Goal: Information Seeking & Learning: Learn about a topic

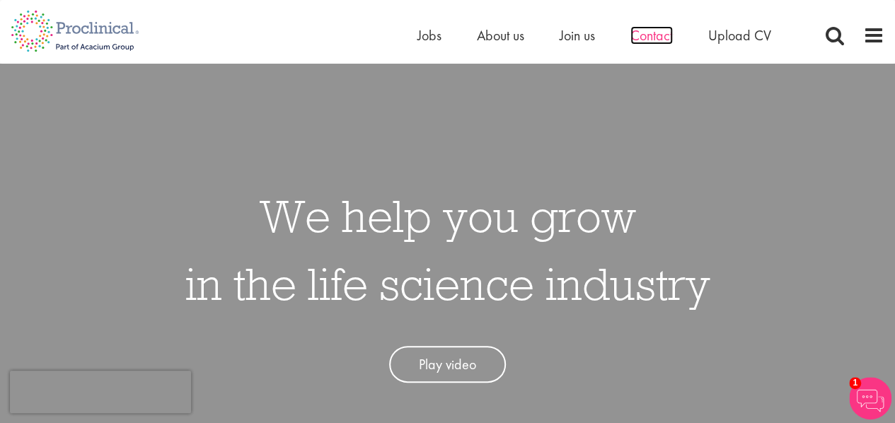
click at [645, 35] on span "Contact" at bounding box center [652, 35] width 42 height 18
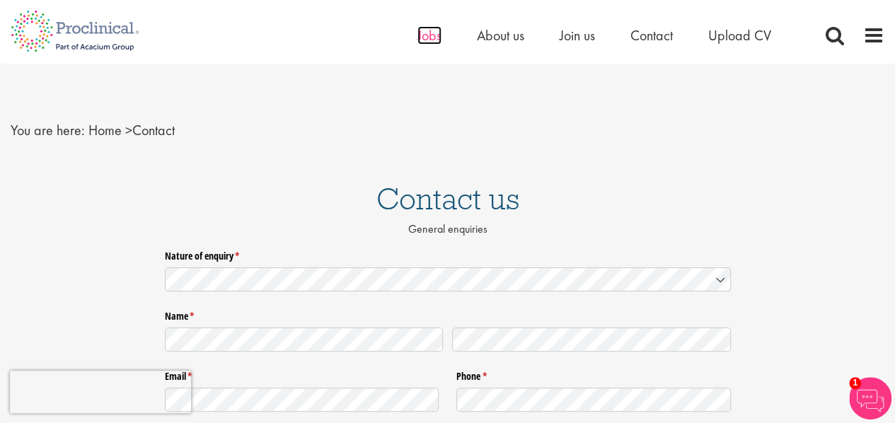
click at [432, 35] on span "Jobs" at bounding box center [430, 35] width 24 height 18
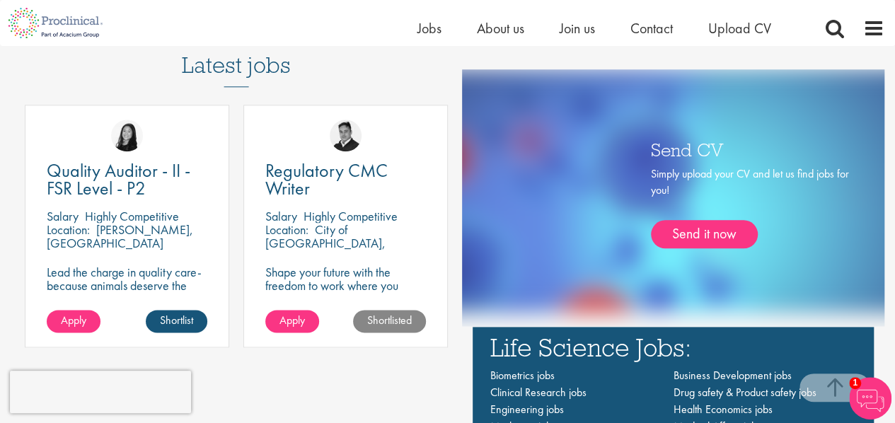
scroll to position [708, 0]
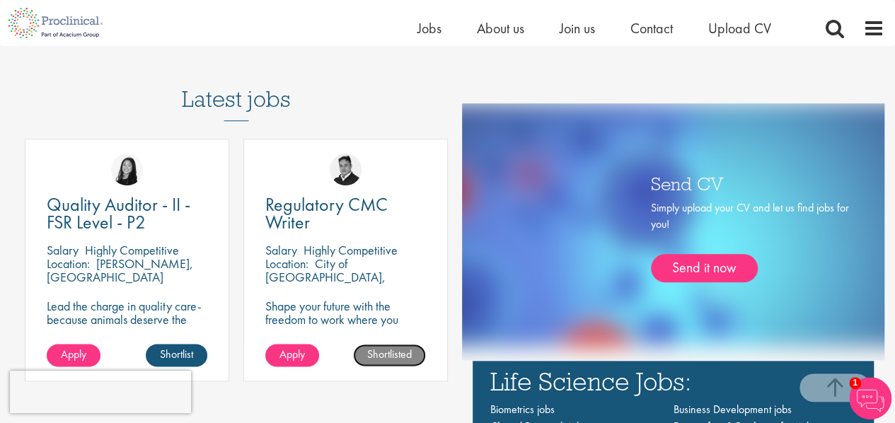
click at [388, 360] on link "Shortlisted" at bounding box center [389, 355] width 73 height 23
click at [388, 360] on link "Shortlist" at bounding box center [395, 355] width 62 height 23
click at [396, 398] on div "Latest jobs Quality Auditor - II - FSR Level - P2 Salary Highly Competitive Loc…" at bounding box center [229, 327] width 437 height 550
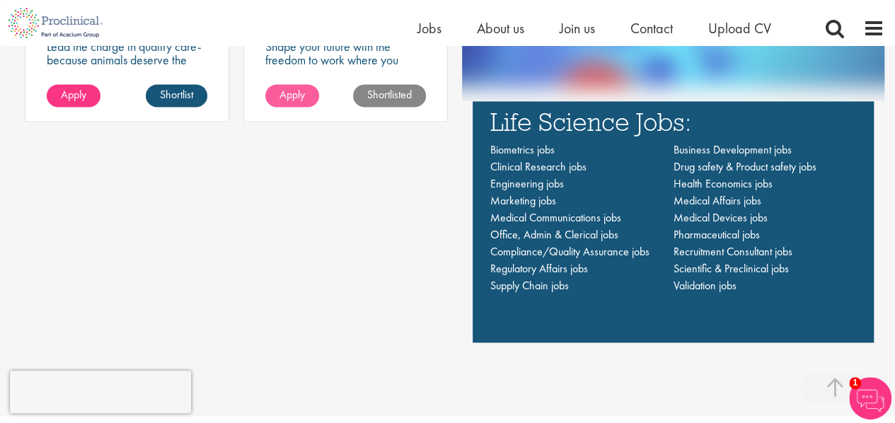
scroll to position [991, 0]
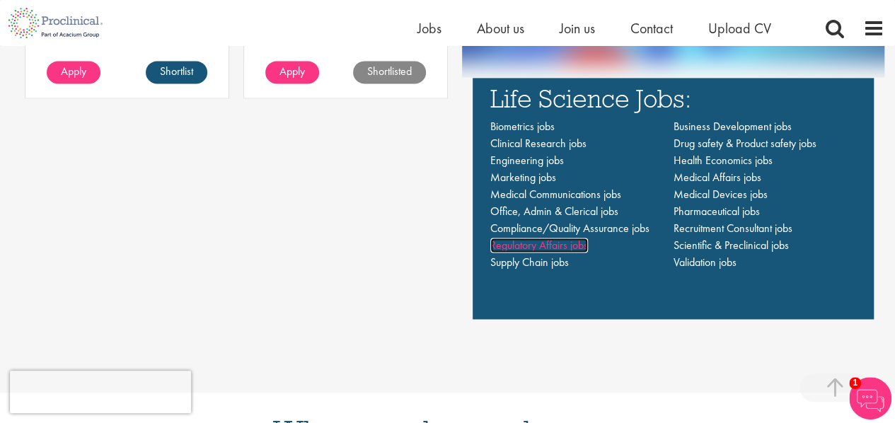
click at [556, 246] on span "Regulatory Affairs jobs" at bounding box center [539, 245] width 98 height 15
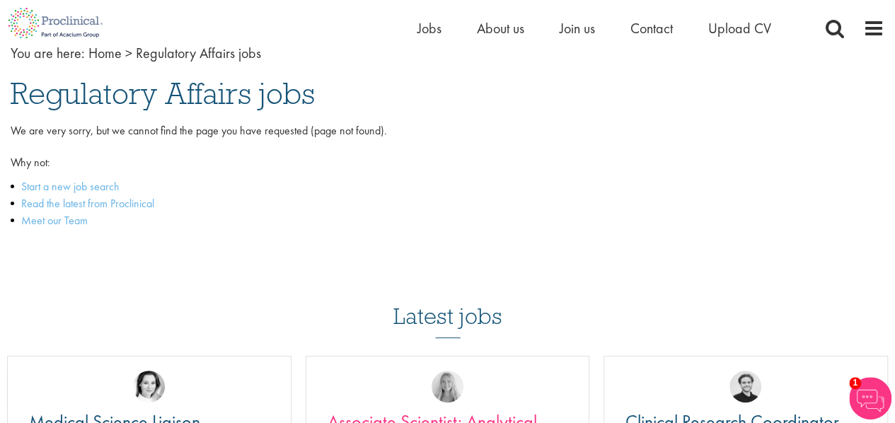
scroll to position [71, 0]
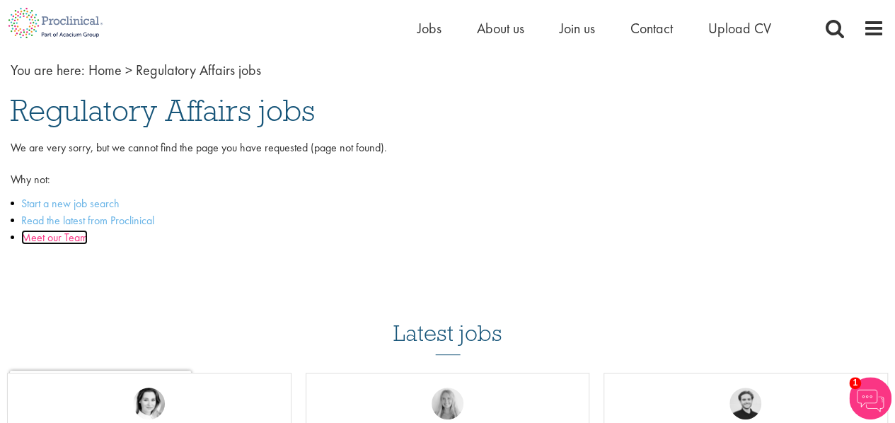
click at [50, 237] on link "Meet our Team" at bounding box center [54, 237] width 67 height 15
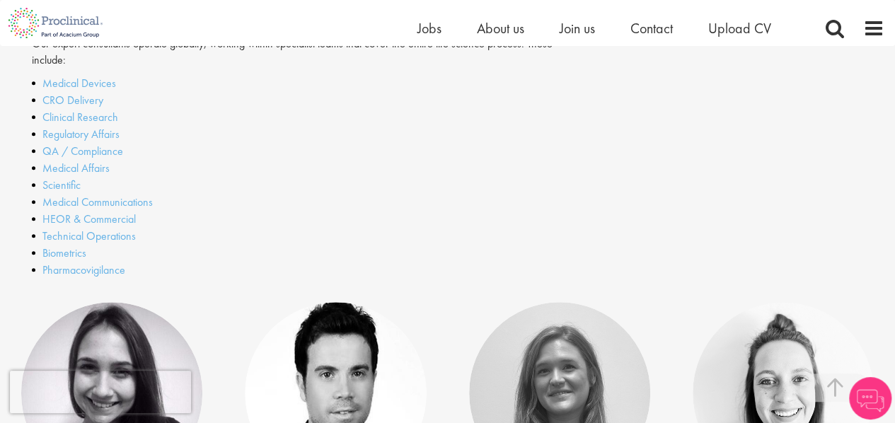
scroll to position [495, 0]
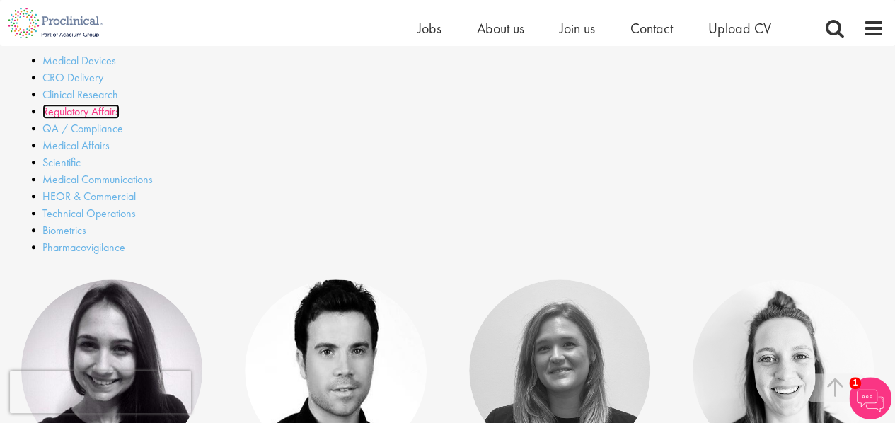
click at [63, 110] on link "Regulatory Affairs" at bounding box center [80, 111] width 77 height 15
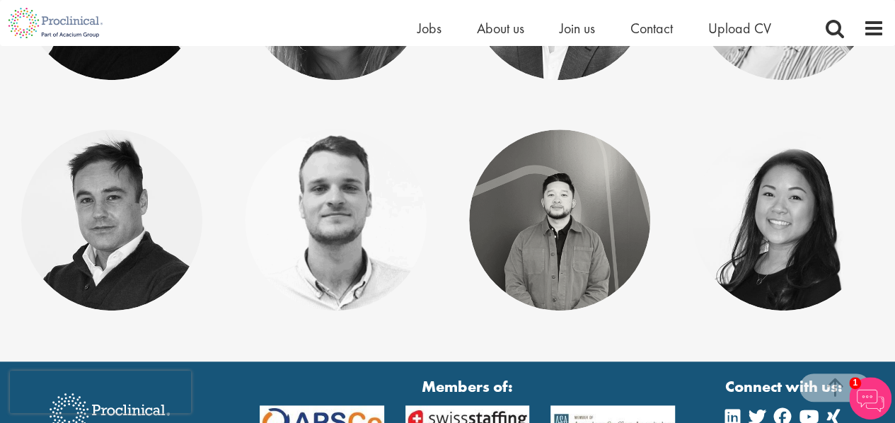
scroll to position [522, 0]
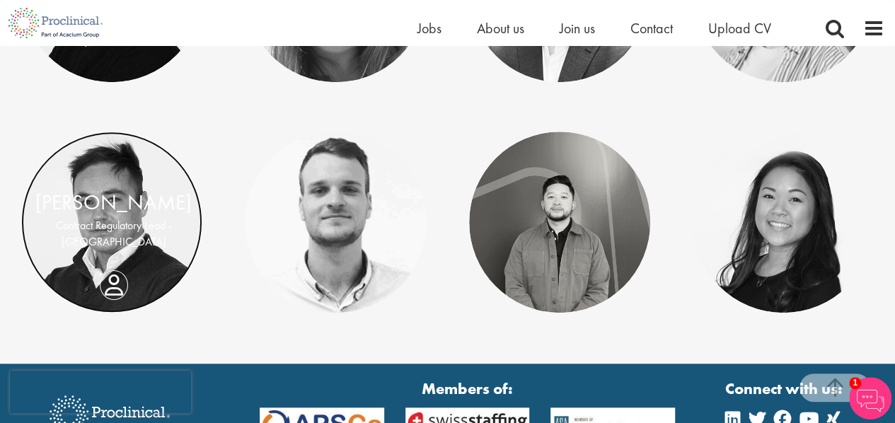
click at [140, 259] on link at bounding box center [111, 222] width 181 height 181
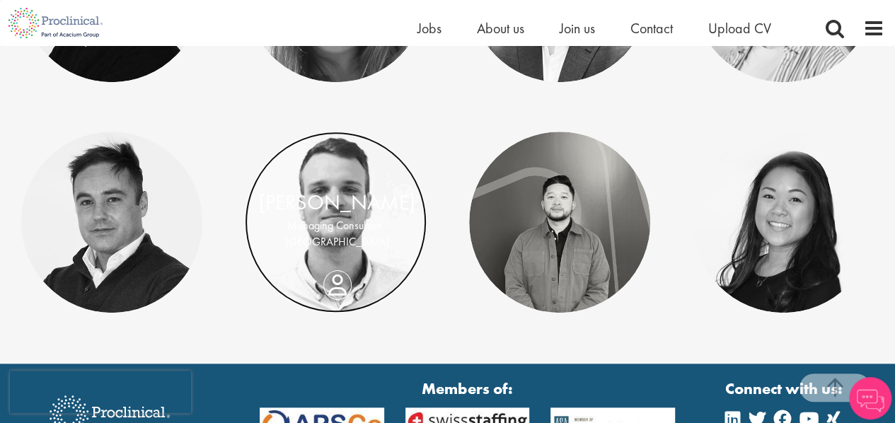
click at [338, 260] on link at bounding box center [335, 222] width 181 height 181
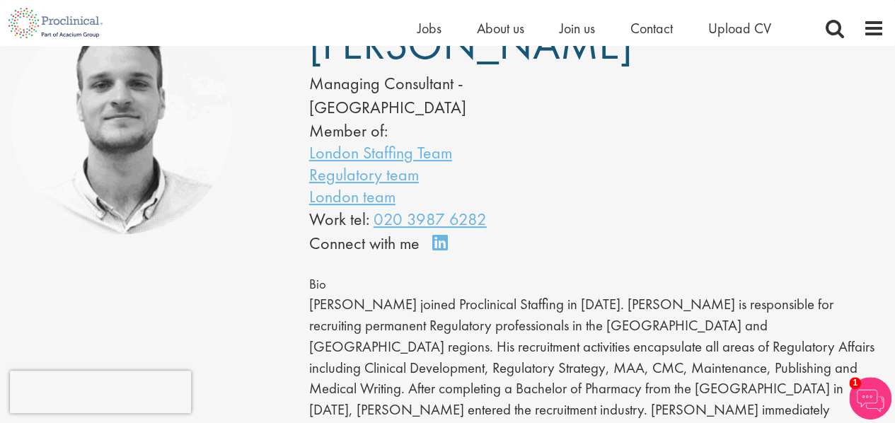
scroll to position [142, 0]
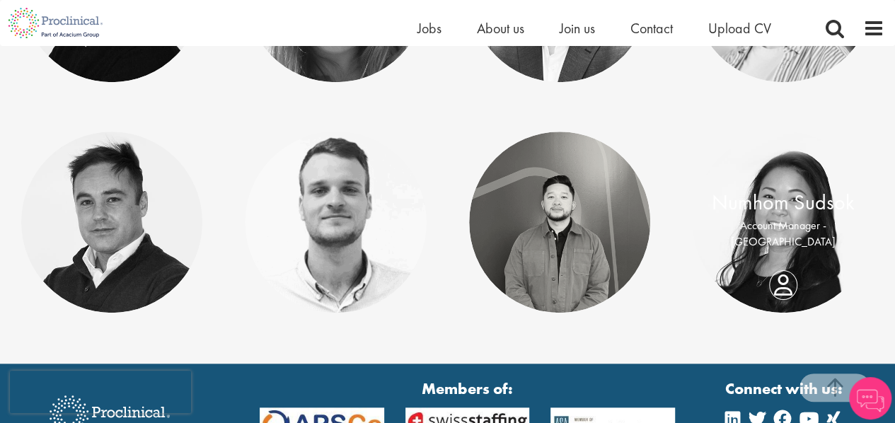
click at [778, 247] on div "Numhom Sudsok Account Manager - Europe" at bounding box center [783, 223] width 181 height 70
click at [790, 216] on link "Numhom Sudsok" at bounding box center [783, 202] width 143 height 27
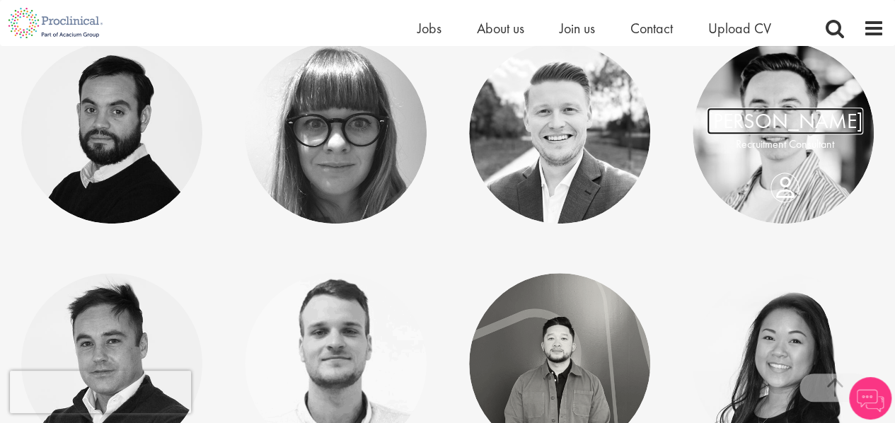
click at [816, 117] on link "[PERSON_NAME]" at bounding box center [785, 121] width 156 height 27
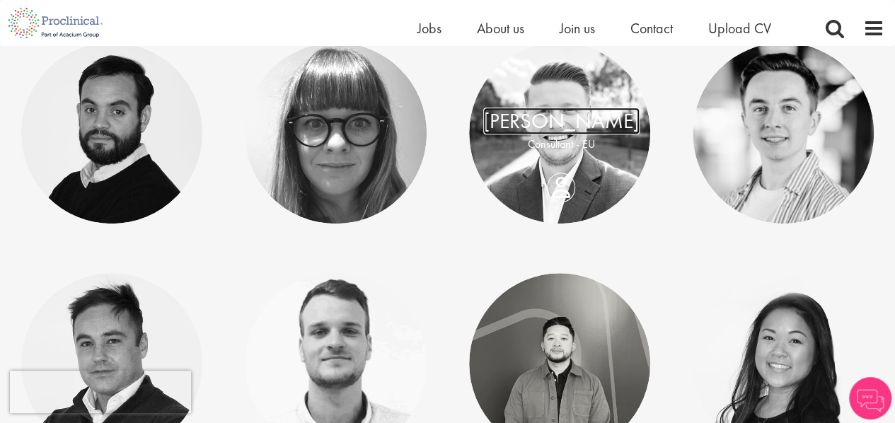
click at [560, 134] on link "Lukas Eckert" at bounding box center [561, 121] width 156 height 27
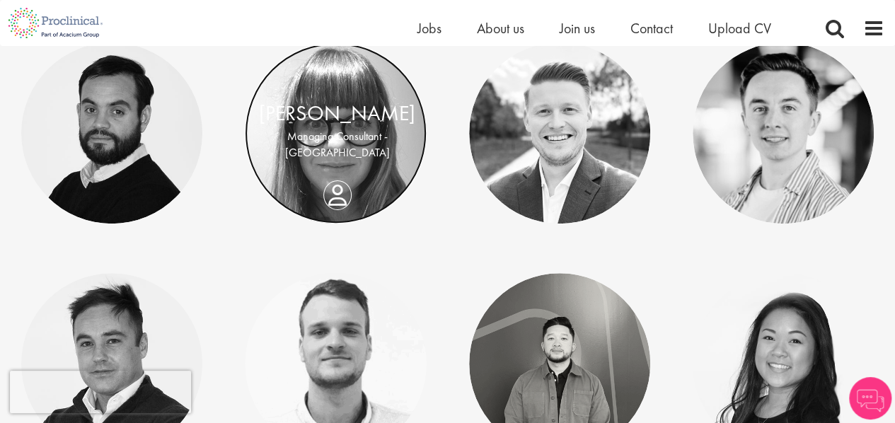
drag, startPoint x: 0, startPoint y: 0, endPoint x: 362, endPoint y: 161, distance: 395.7
click at [362, 161] on link at bounding box center [335, 132] width 181 height 181
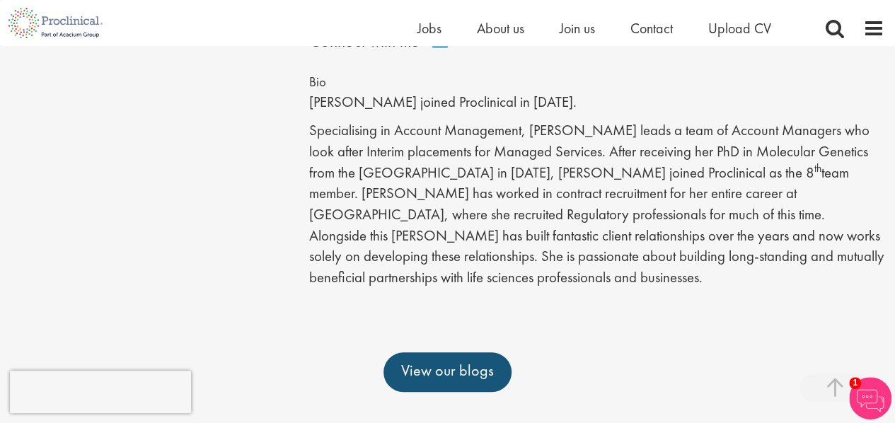
scroll to position [65, 0]
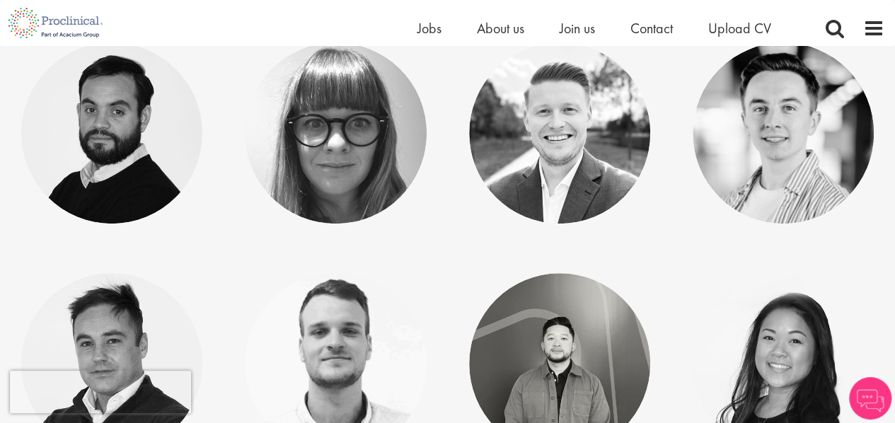
click at [109, 159] on p "Associate Director - [GEOGRAPHIC_DATA]" at bounding box center [113, 144] width 156 height 33
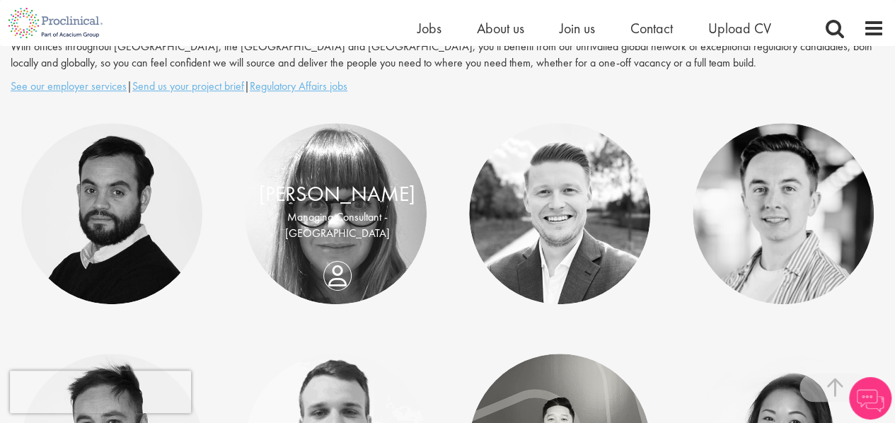
scroll to position [168, 0]
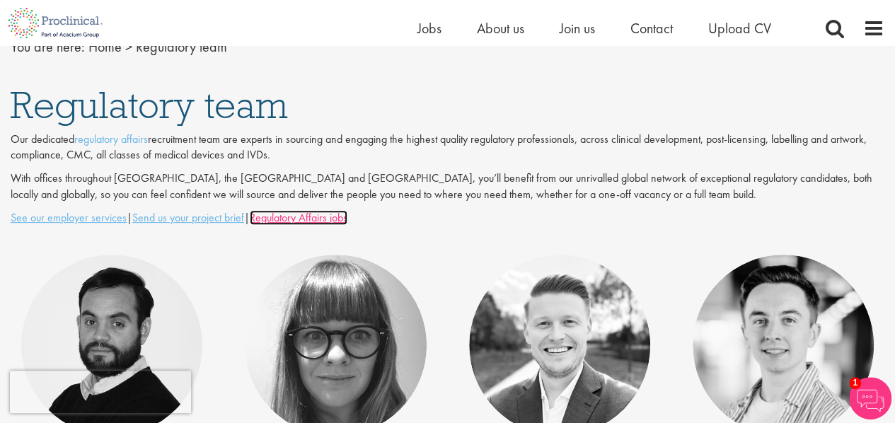
click at [320, 219] on u "Regulatory Affairs jobs" at bounding box center [299, 217] width 98 height 15
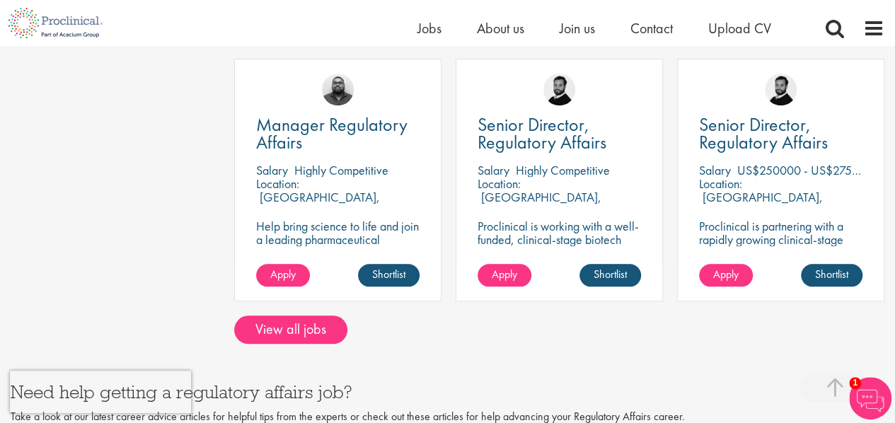
scroll to position [637, 0]
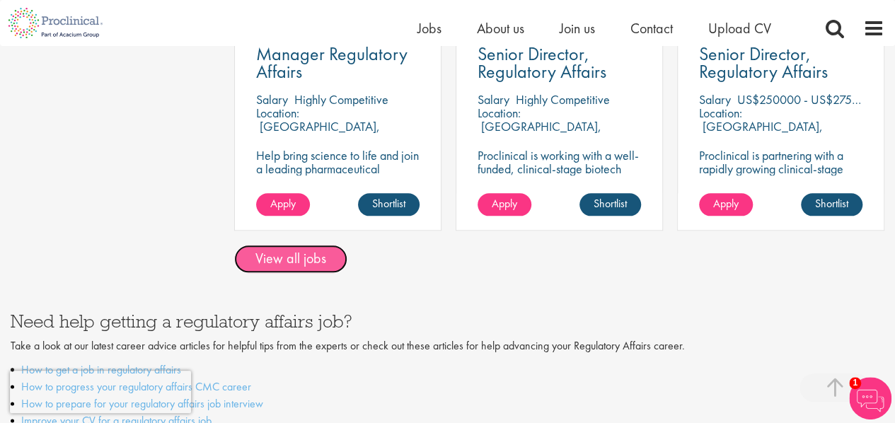
click at [293, 264] on link "View all jobs" at bounding box center [290, 259] width 113 height 28
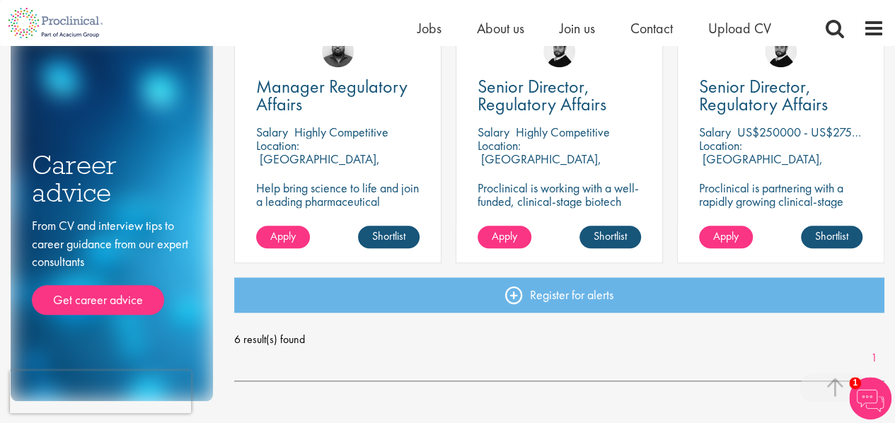
scroll to position [538, 0]
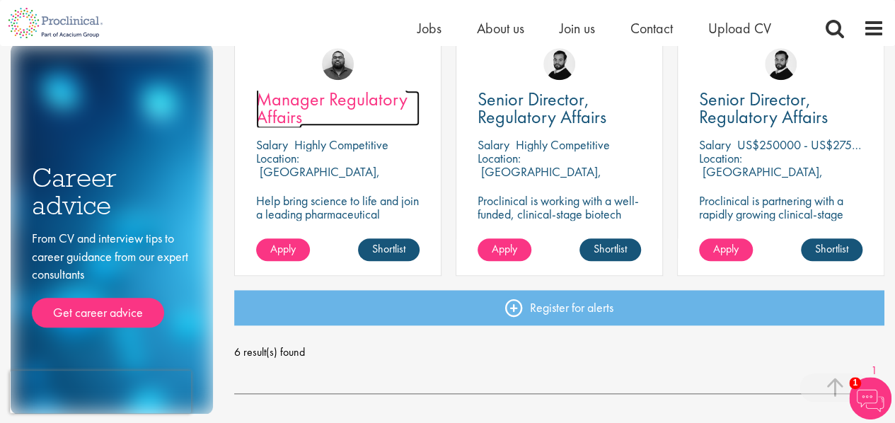
click at [301, 98] on span "Manager Regulatory Affairs" at bounding box center [331, 108] width 151 height 42
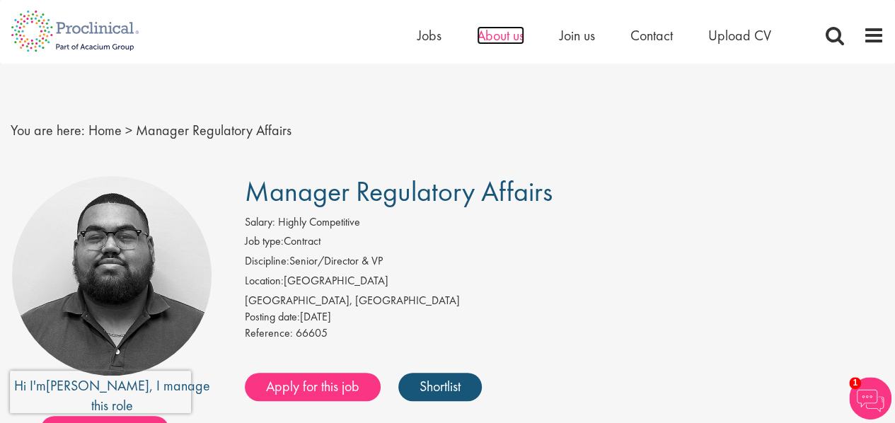
click at [507, 36] on span "About us" at bounding box center [500, 35] width 47 height 18
